Goal: Task Accomplishment & Management: Complete application form

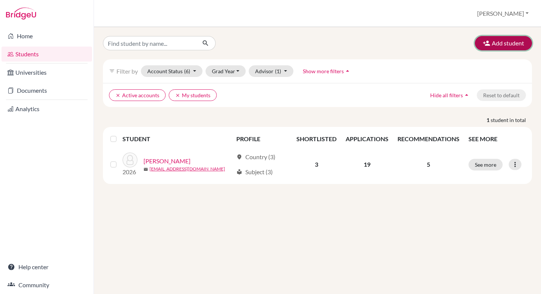
click at [492, 44] on button "Add student" at bounding box center [503, 43] width 57 height 14
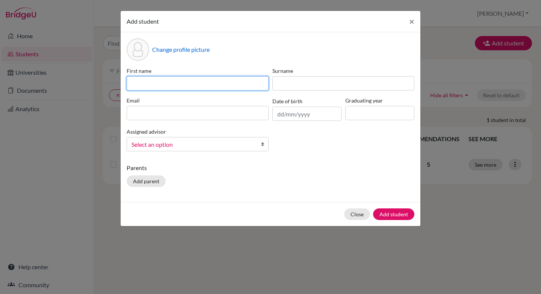
click at [253, 86] on input at bounding box center [198, 83] width 142 height 14
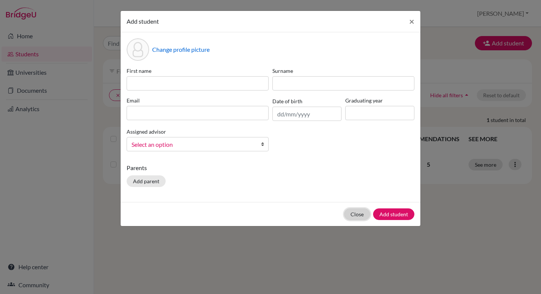
click at [356, 215] on div "Close Add student" at bounding box center [271, 214] width 300 height 24
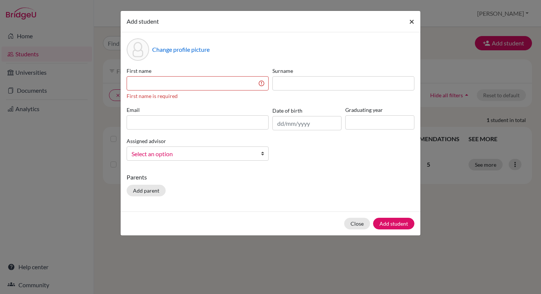
click at [411, 24] on span "×" at bounding box center [411, 21] width 5 height 11
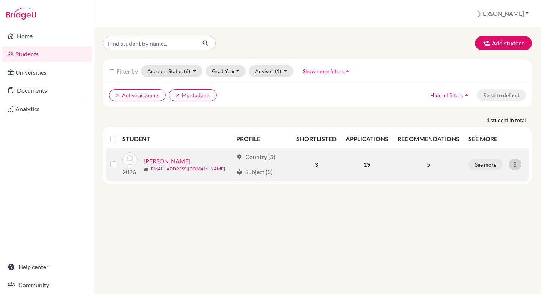
click at [517, 165] on icon at bounding box center [516, 165] width 8 height 8
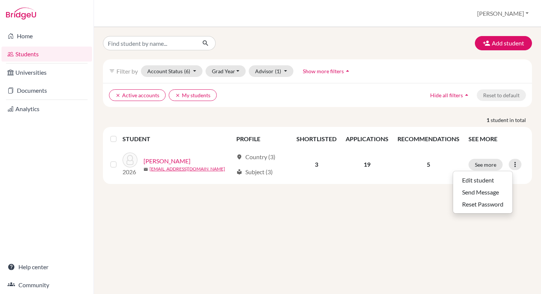
click at [415, 250] on div "Add student filter_list Filter by Account Status (6) Active accounts done Archi…" at bounding box center [317, 160] width 447 height 267
